Goal: Check status: Check status

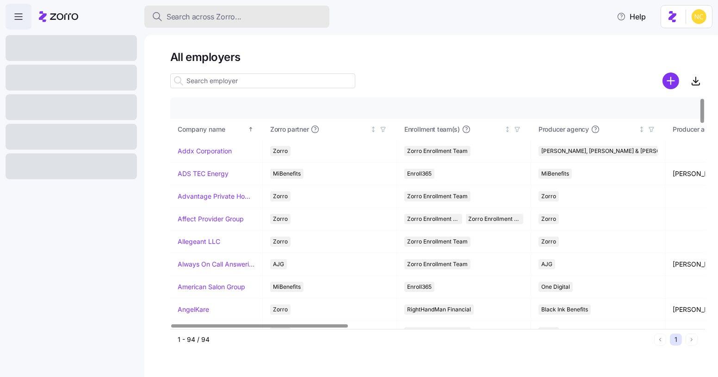
click at [200, 13] on span "Search across Zorro..." at bounding box center [203, 17] width 75 height 12
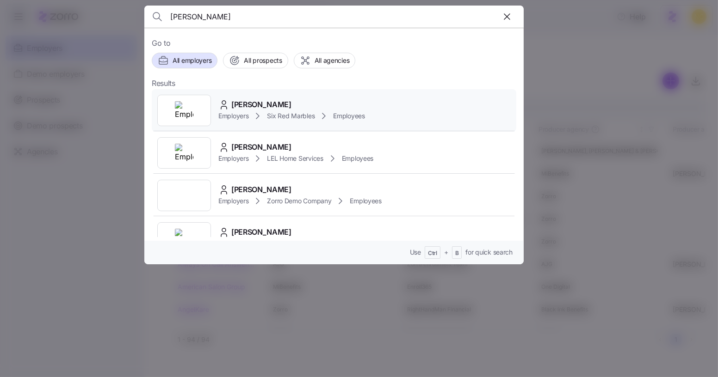
type input "cary drake"
drag, startPoint x: 301, startPoint y: 106, endPoint x: 310, endPoint y: 125, distance: 20.3
click at [302, 106] on div "Cary Drake" at bounding box center [291, 105] width 147 height 12
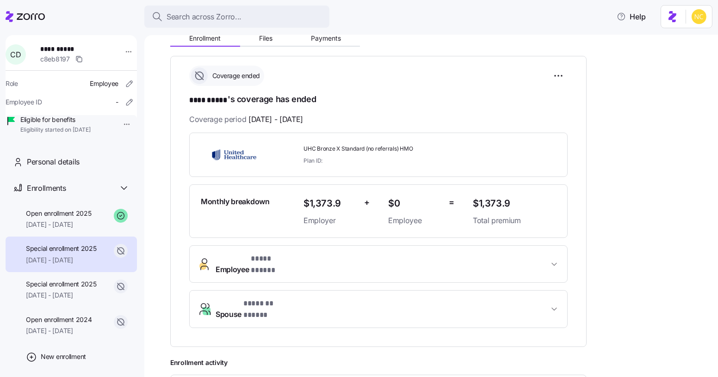
scroll to position [126, 0]
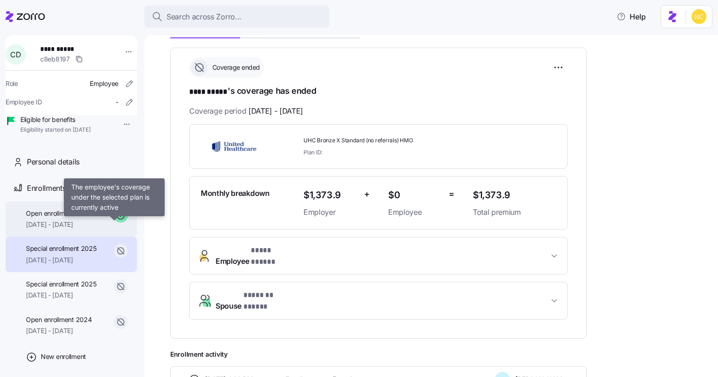
click at [86, 218] on span "Open enrollment 2025" at bounding box center [58, 213] width 65 height 9
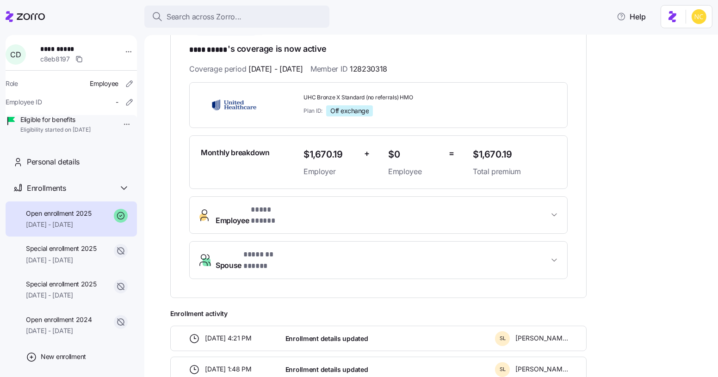
click at [321, 202] on button "Employee * **** ***** *" at bounding box center [378, 215] width 377 height 37
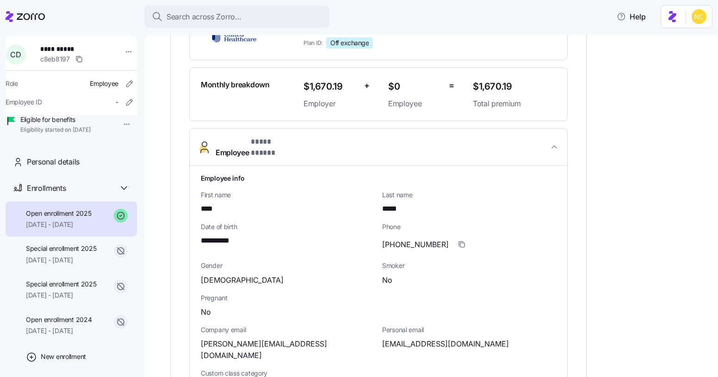
scroll to position [126, 0]
